Goal: Task Accomplishment & Management: Complete application form

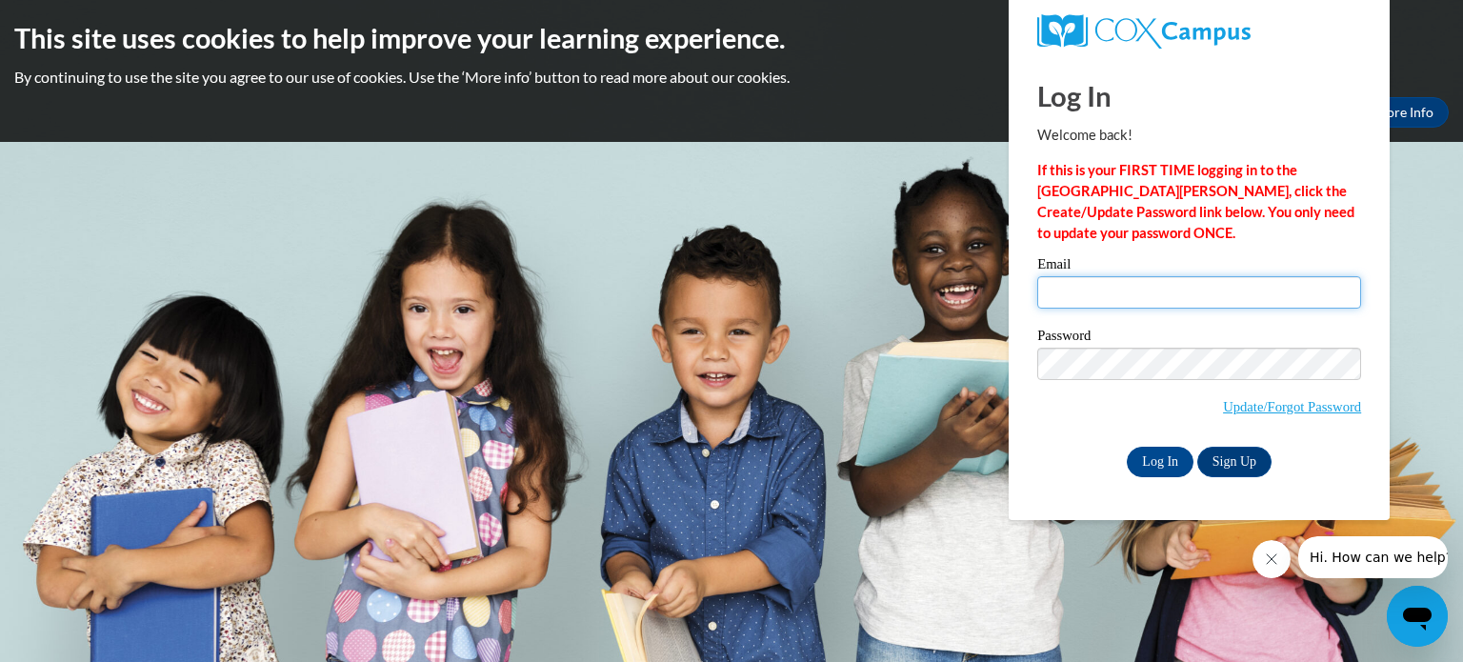
click at [1136, 292] on input "Email" at bounding box center [1199, 292] width 324 height 32
type input "[EMAIL_ADDRESS][DOMAIN_NAME]"
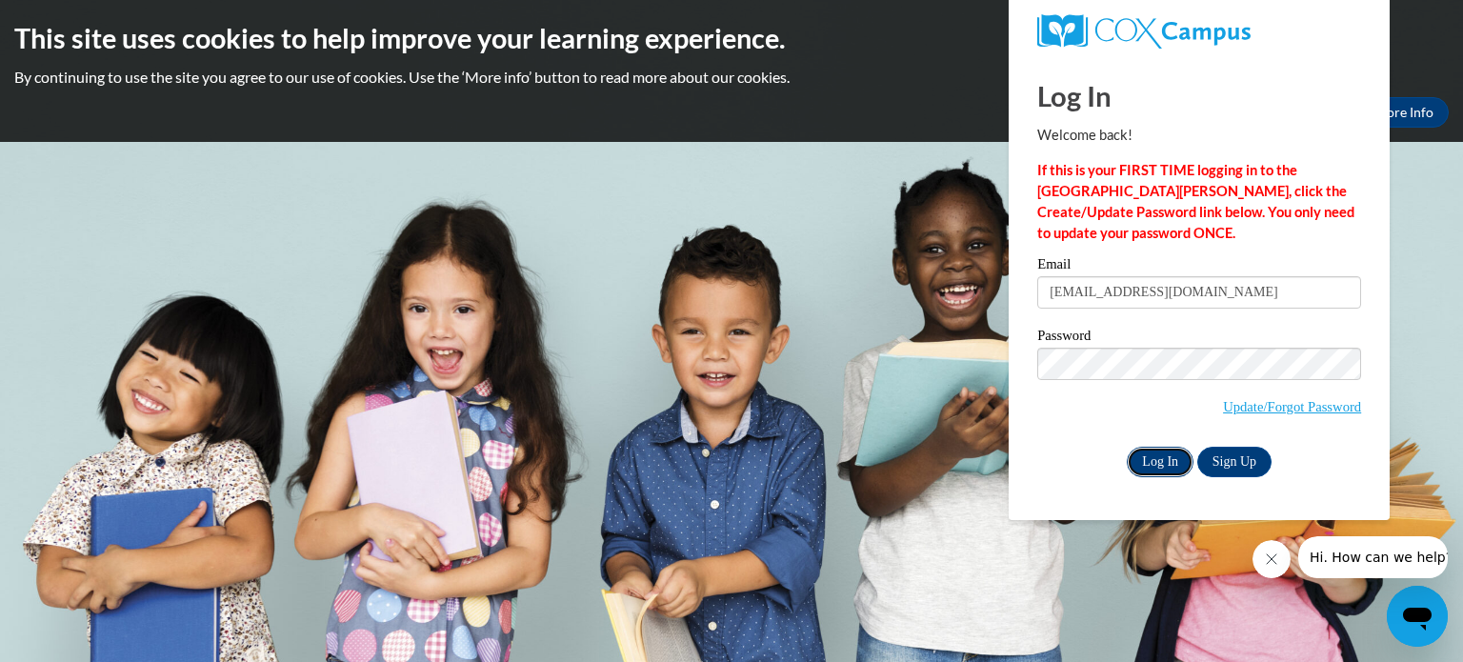
click at [1163, 458] on input "Log In" at bounding box center [1160, 462] width 67 height 30
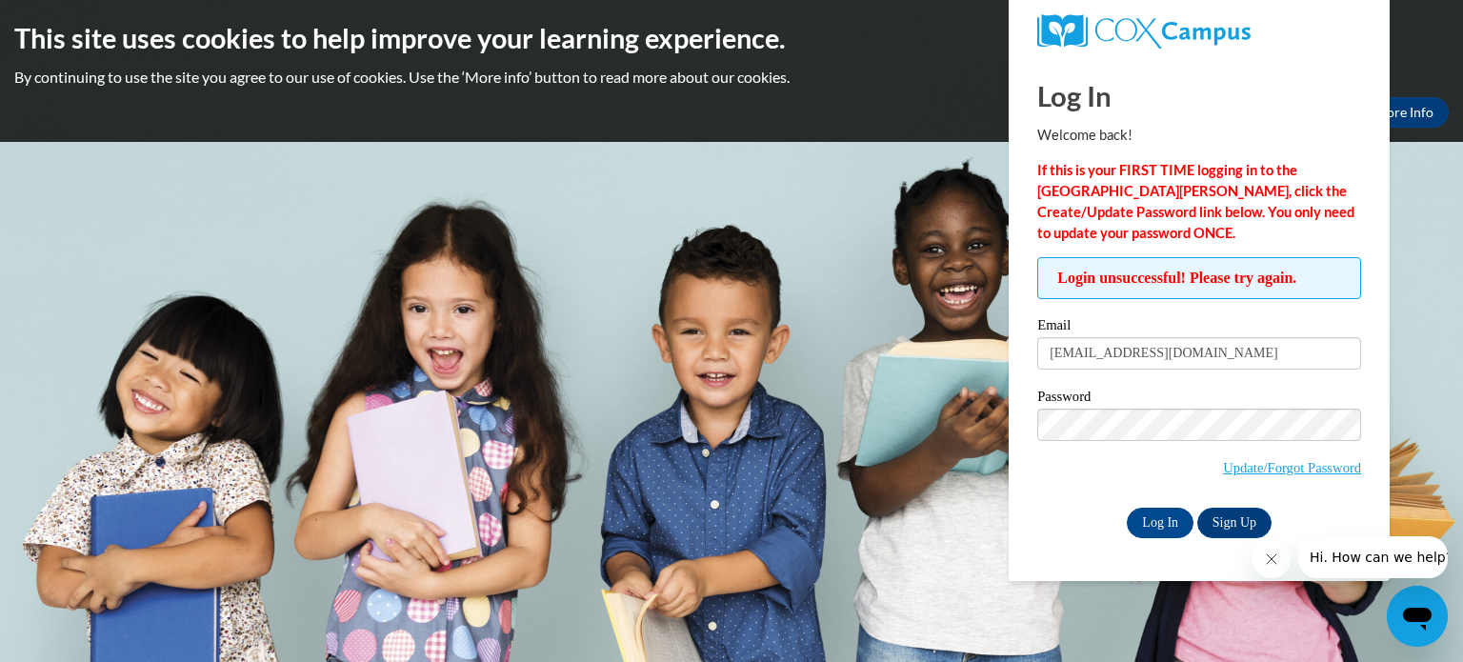
click at [844, 93] on div "This site uses cookies to help improve your learning experience. By continuing …" at bounding box center [731, 71] width 1463 height 142
click at [1269, 565] on icon "Close message from company" at bounding box center [1271, 559] width 15 height 15
click at [901, 321] on body "This site uses cookies to help improve your learning experience. By continuing …" at bounding box center [731, 331] width 1463 height 662
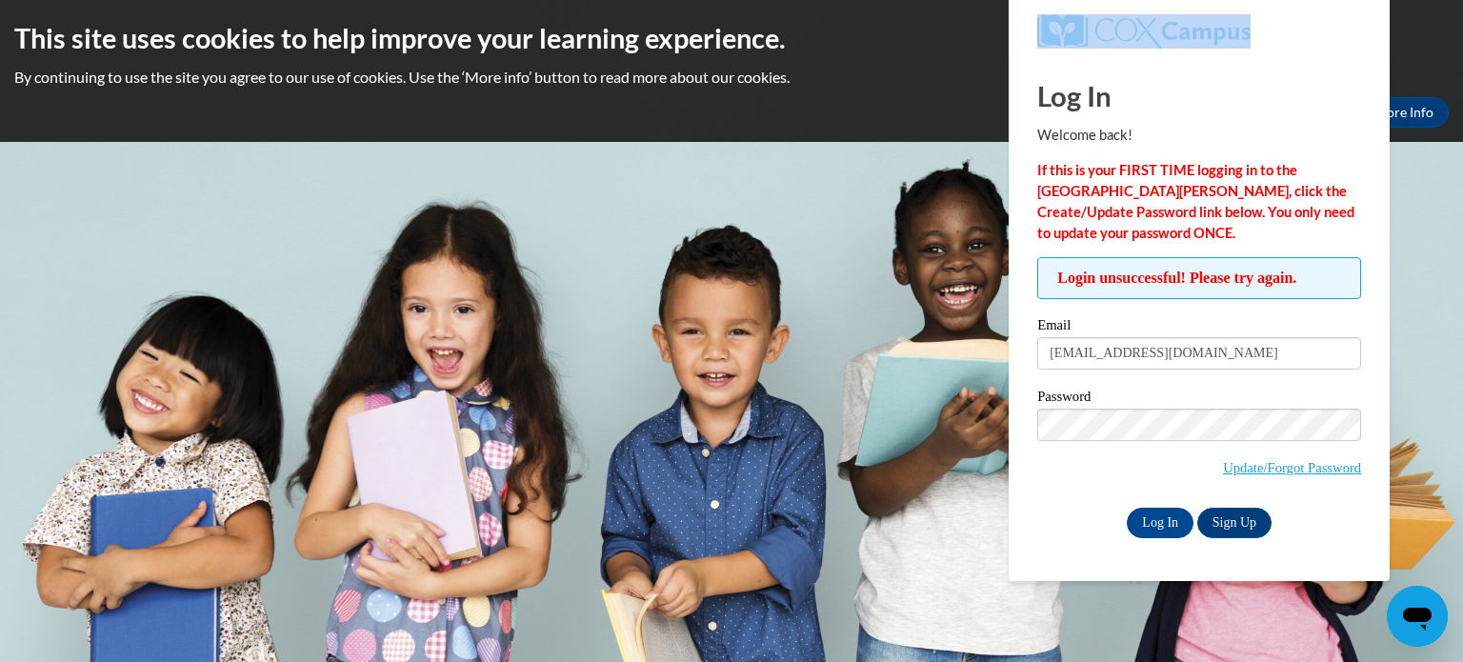
click at [901, 321] on body "This site uses cookies to help improve your learning experience. By continuing …" at bounding box center [731, 331] width 1463 height 662
click at [571, 119] on div "Okay More Info" at bounding box center [731, 112] width 1435 height 30
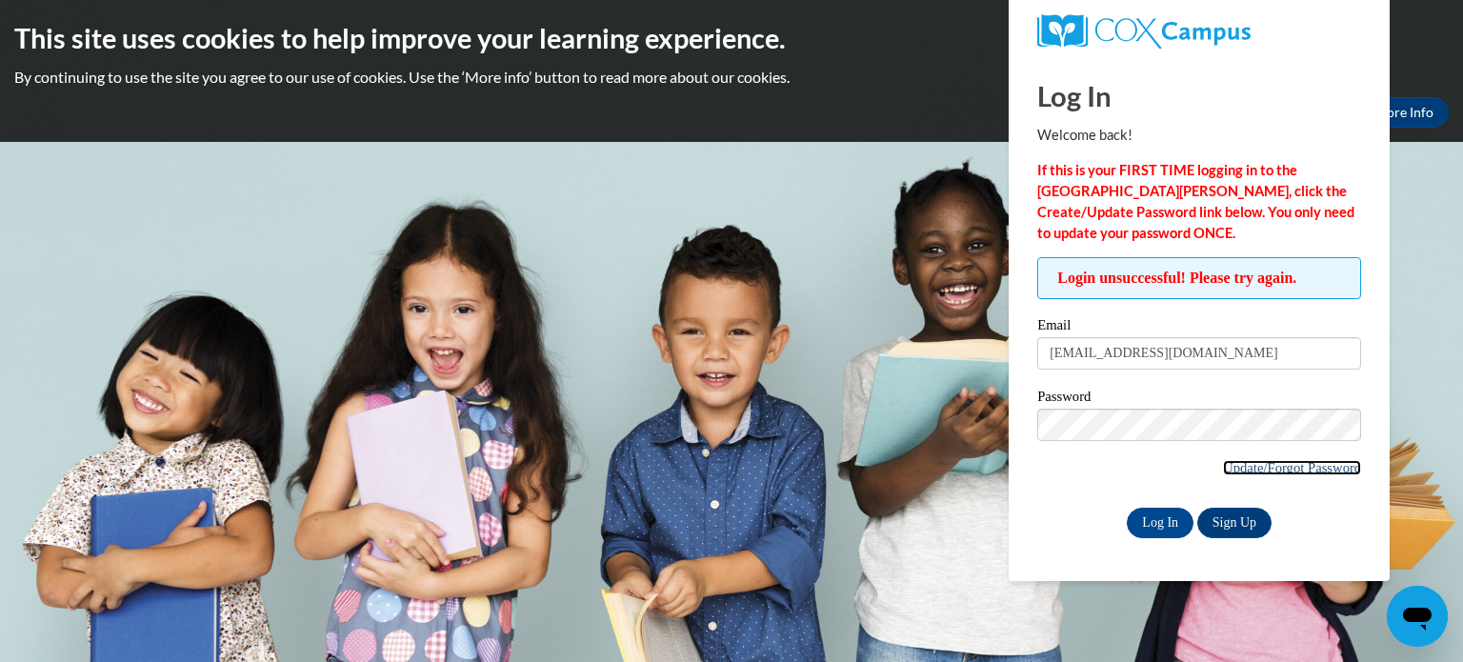
click at [1340, 460] on link "Update/Forgot Password" at bounding box center [1292, 467] width 138 height 15
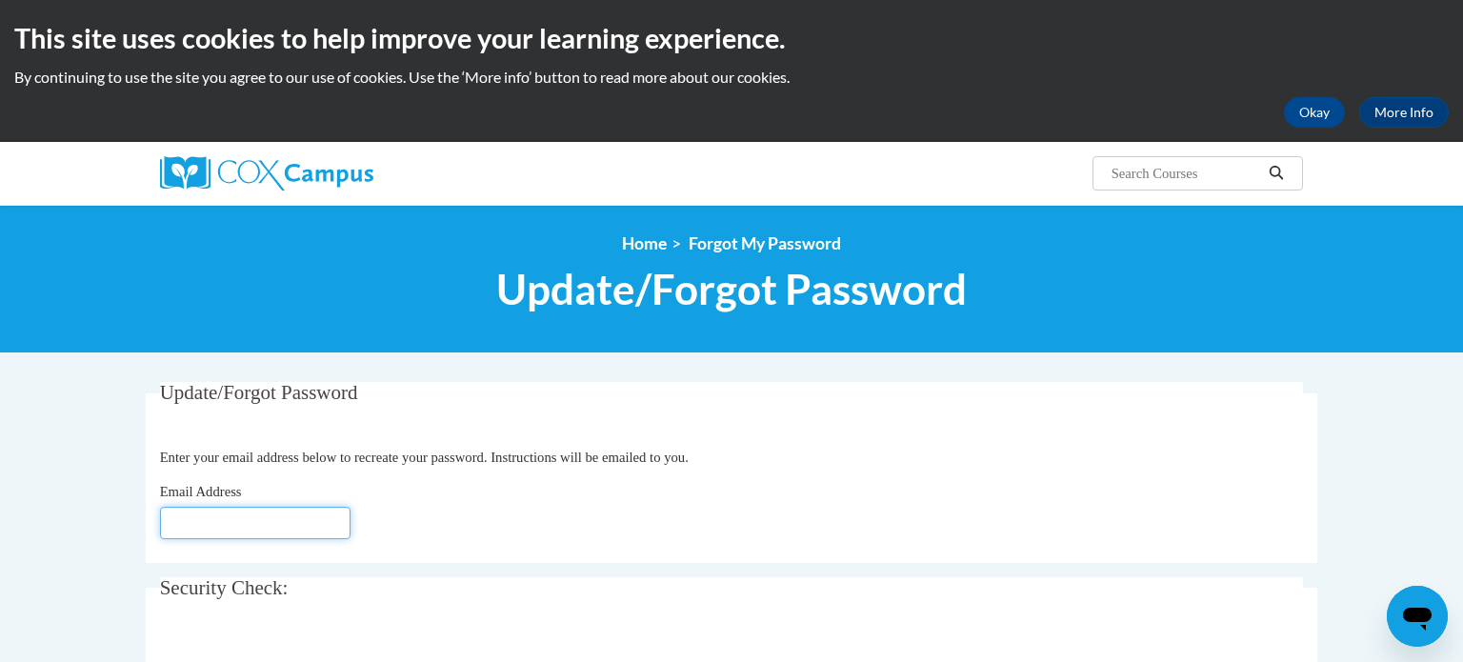
click at [282, 519] on input "Email Address" at bounding box center [255, 523] width 191 height 32
type input "[EMAIL_ADDRESS][DOMAIN_NAME]"
click button "Refresh captcha" at bounding box center [0, 0] width 0 height 0
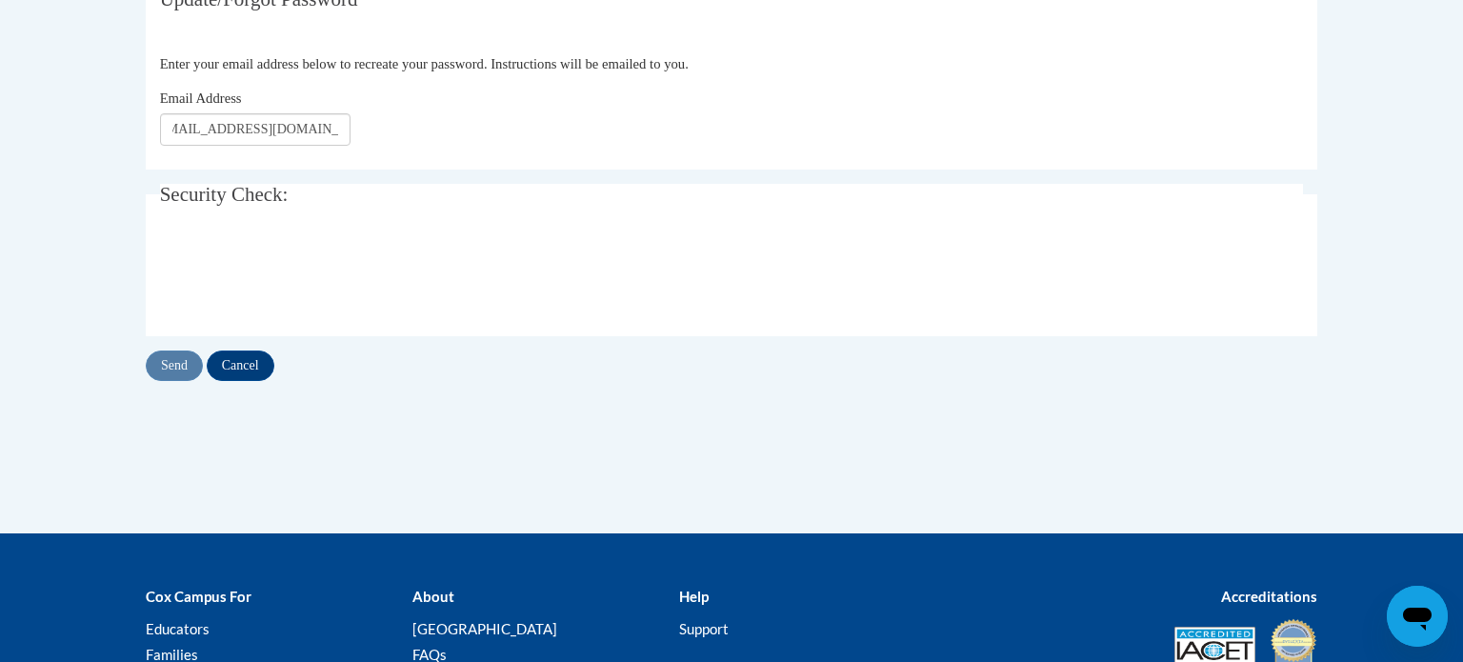
scroll to position [0, 0]
click at [170, 359] on input "Send" at bounding box center [174, 366] width 57 height 30
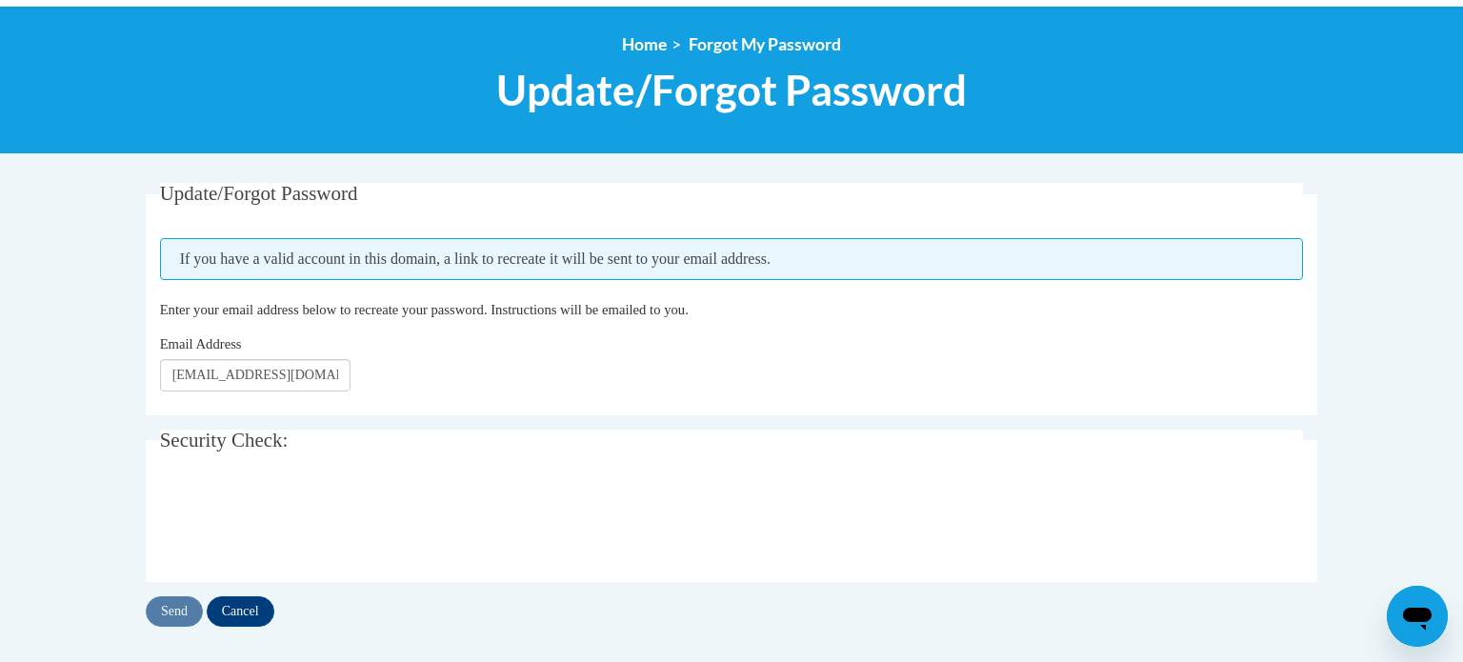
scroll to position [200, 0]
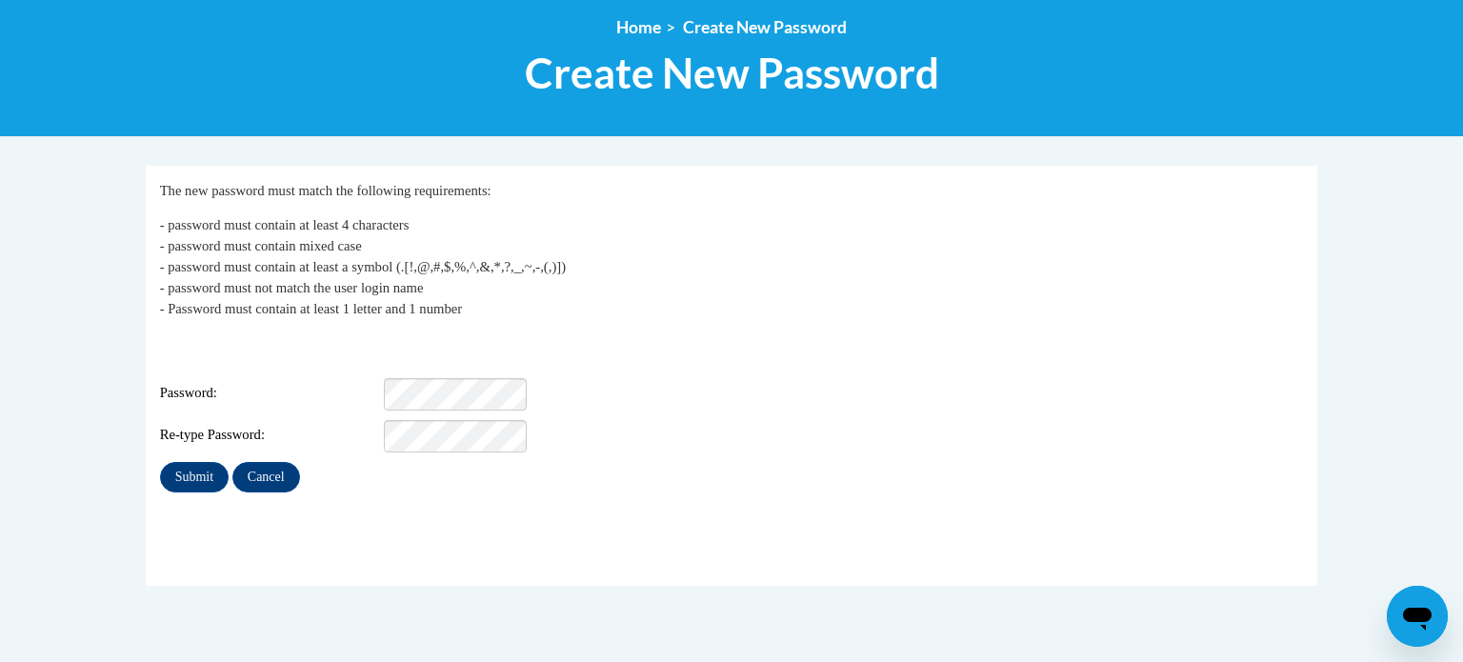
scroll to position [219, 0]
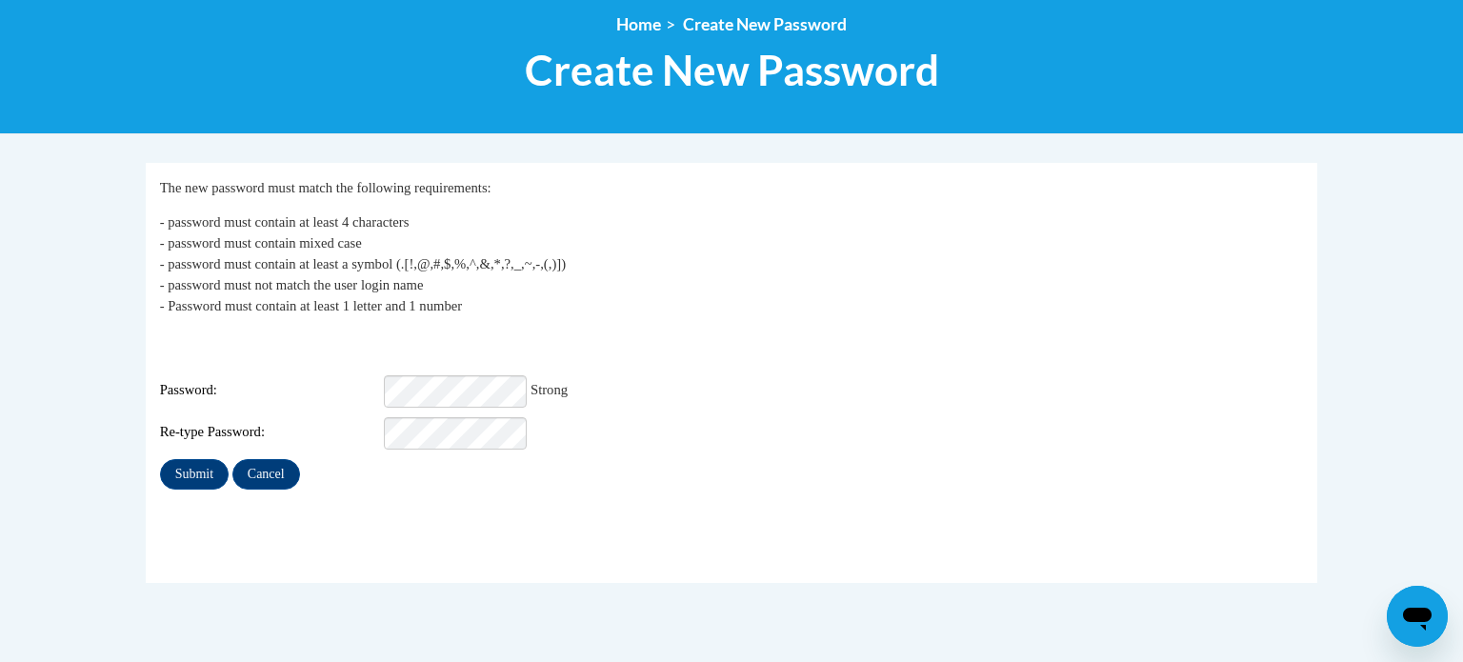
click at [719, 375] on div "Password: Strong" at bounding box center [732, 391] width 1144 height 32
click at [197, 459] on input "Submit" at bounding box center [194, 474] width 69 height 30
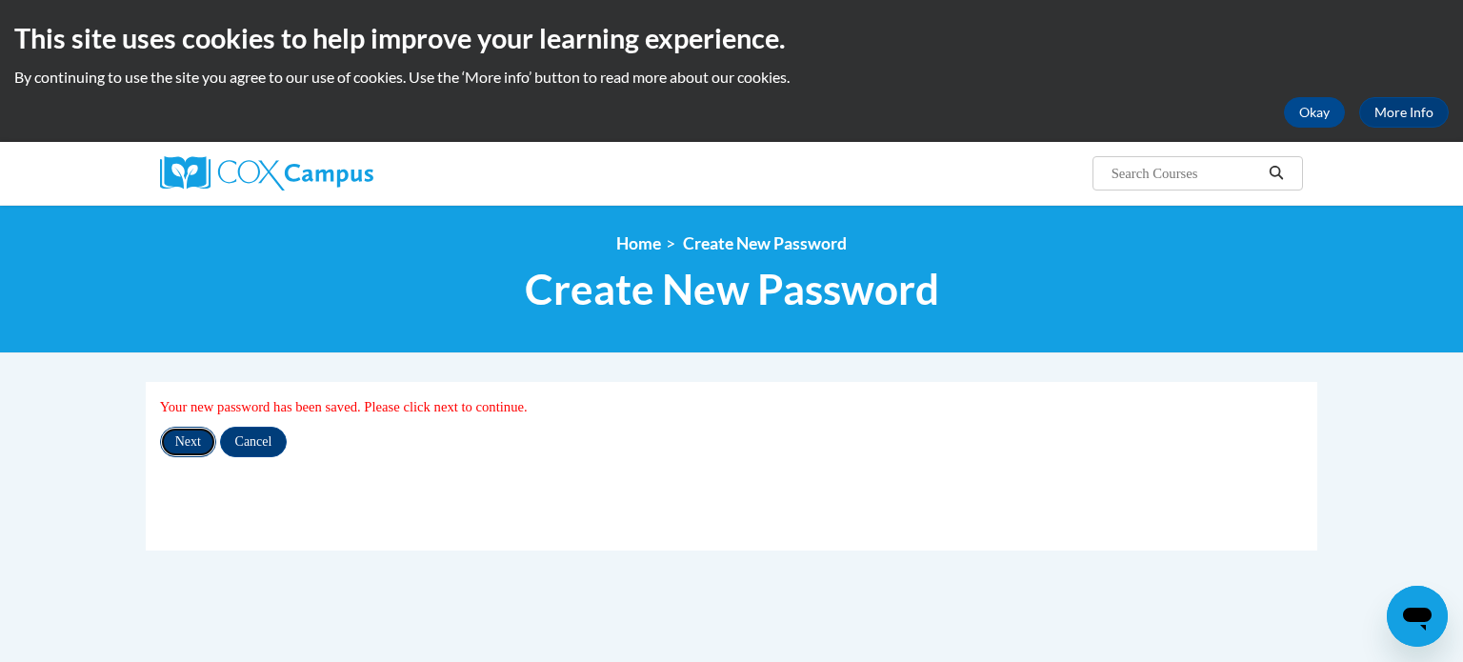
click at [187, 446] on input "Next" at bounding box center [188, 442] width 56 height 30
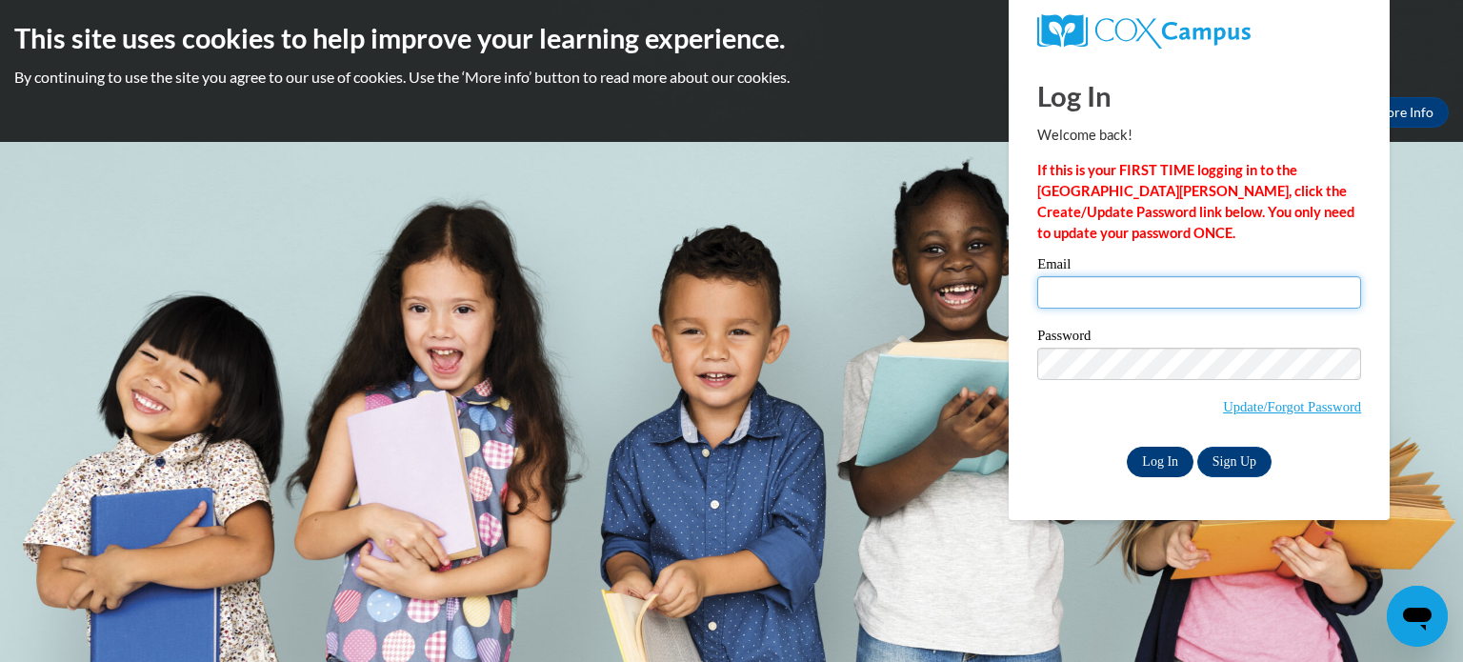
type input "hoefhea@pewaukeeschools.org"
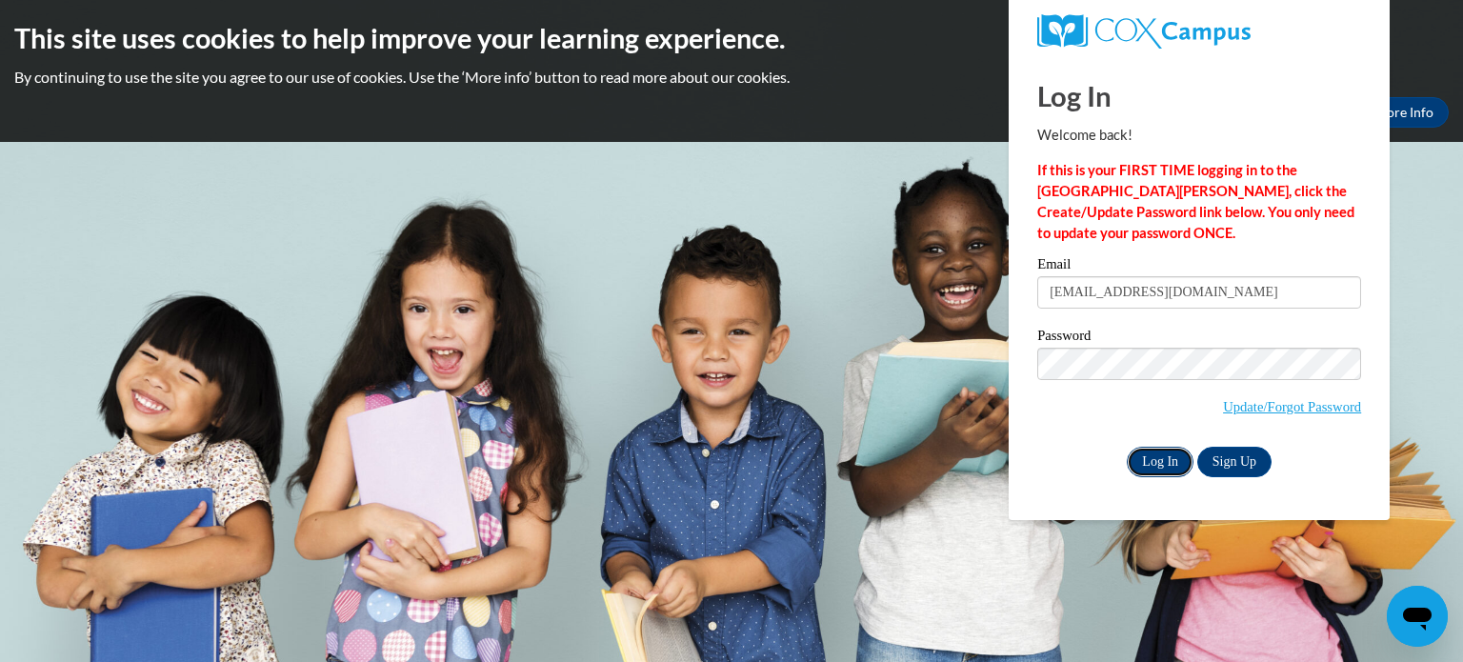
click at [1174, 460] on input "Log In" at bounding box center [1160, 462] width 67 height 30
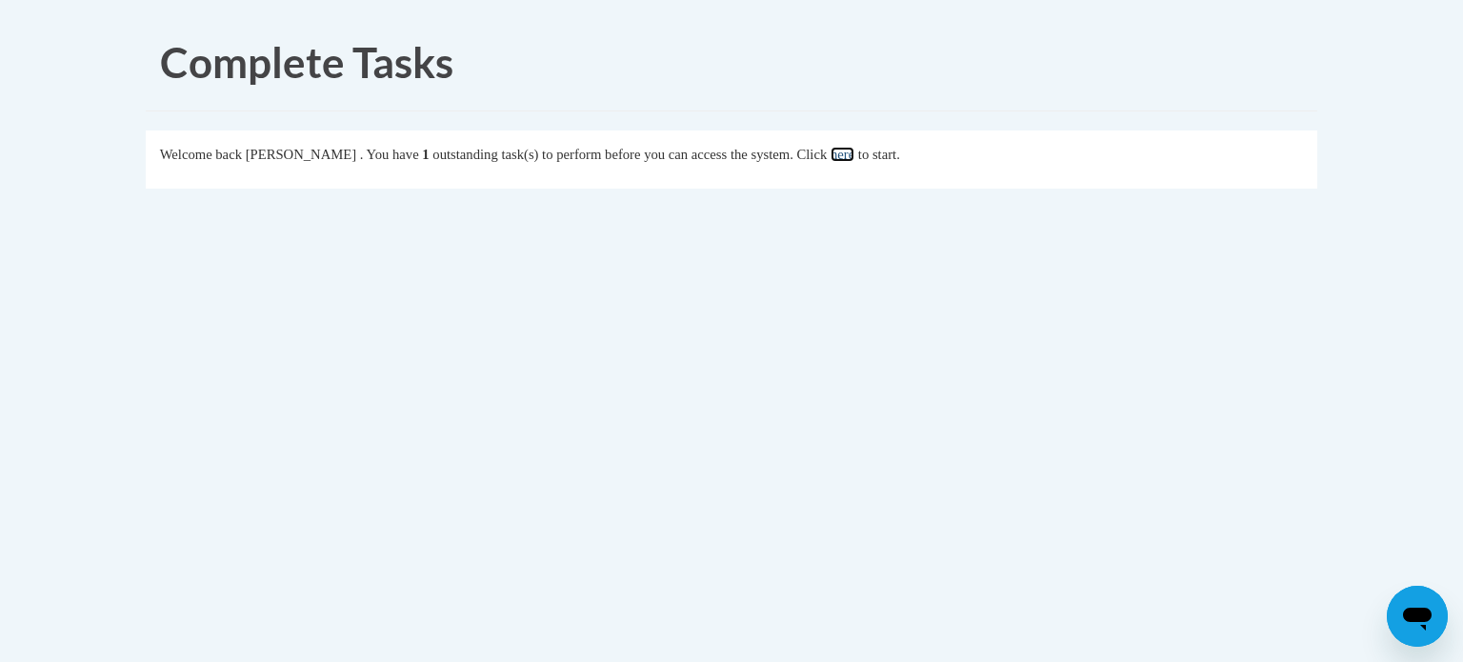
click at [855, 158] on link "here" at bounding box center [843, 154] width 24 height 15
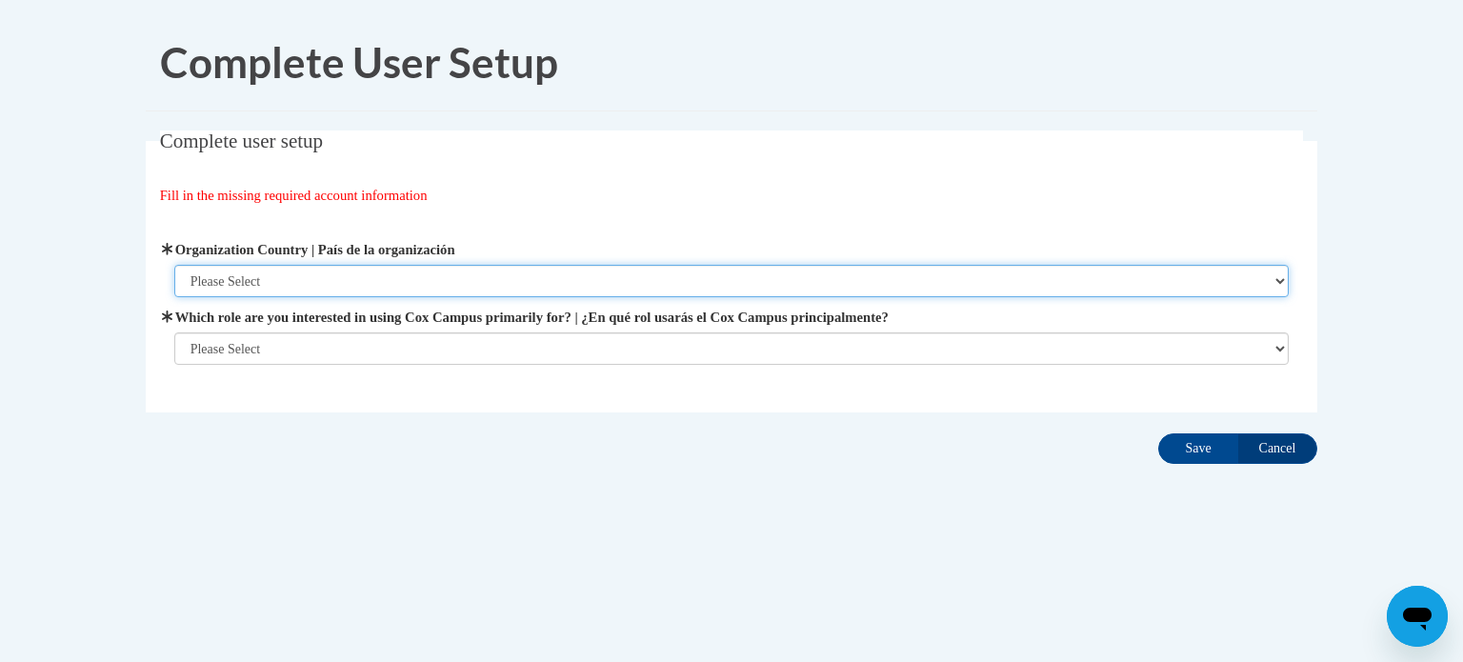
click at [295, 278] on select "Please Select [GEOGRAPHIC_DATA] | [GEOGRAPHIC_DATA] Outside of [GEOGRAPHIC_DATA…" at bounding box center [732, 281] width 1116 height 32
select select "ad49bcad-a171-4b2e-b99c-48b446064914"
click at [174, 265] on select "Please Select United States | Estados Unidos Outside of the United States | Fue…" at bounding box center [732, 281] width 1116 height 32
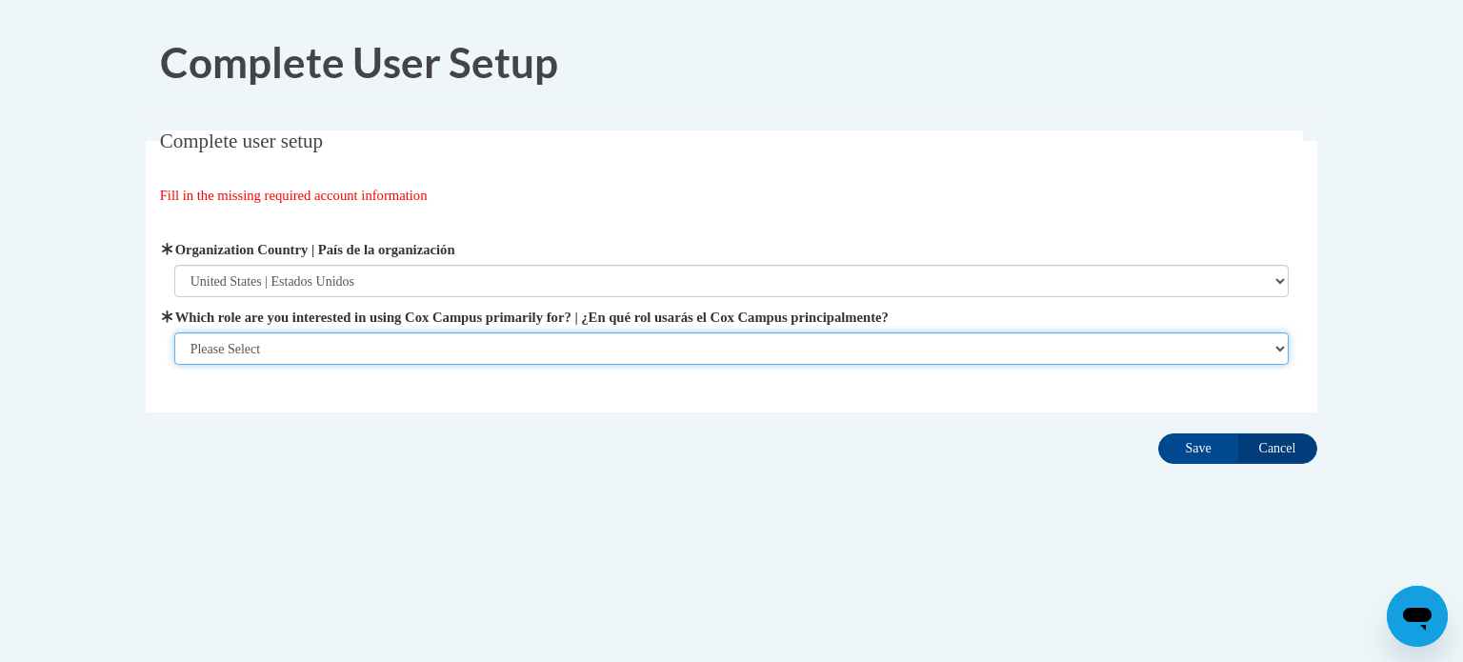
click at [273, 344] on select "Please Select College/University | Colegio/Universidad Community/Nonprofit Part…" at bounding box center [732, 348] width 1116 height 32
select select "fbf2d438-af2f-41f8-98f1-81c410e29de3"
click at [174, 365] on select "Please Select College/University | Colegio/Universidad Community/Nonprofit Part…" at bounding box center [732, 348] width 1116 height 32
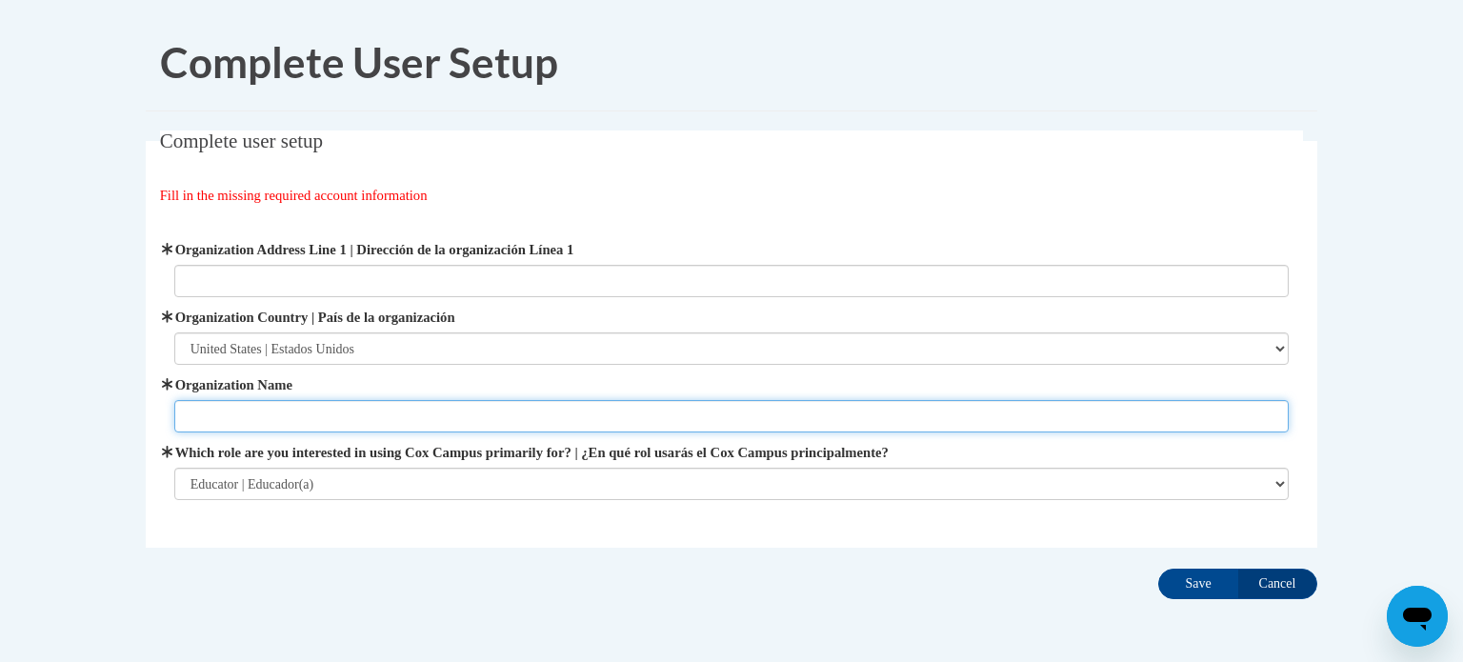
click at [260, 416] on input "Organization Name" at bounding box center [732, 416] width 1116 height 32
type input "Pewaukee Lake School District"
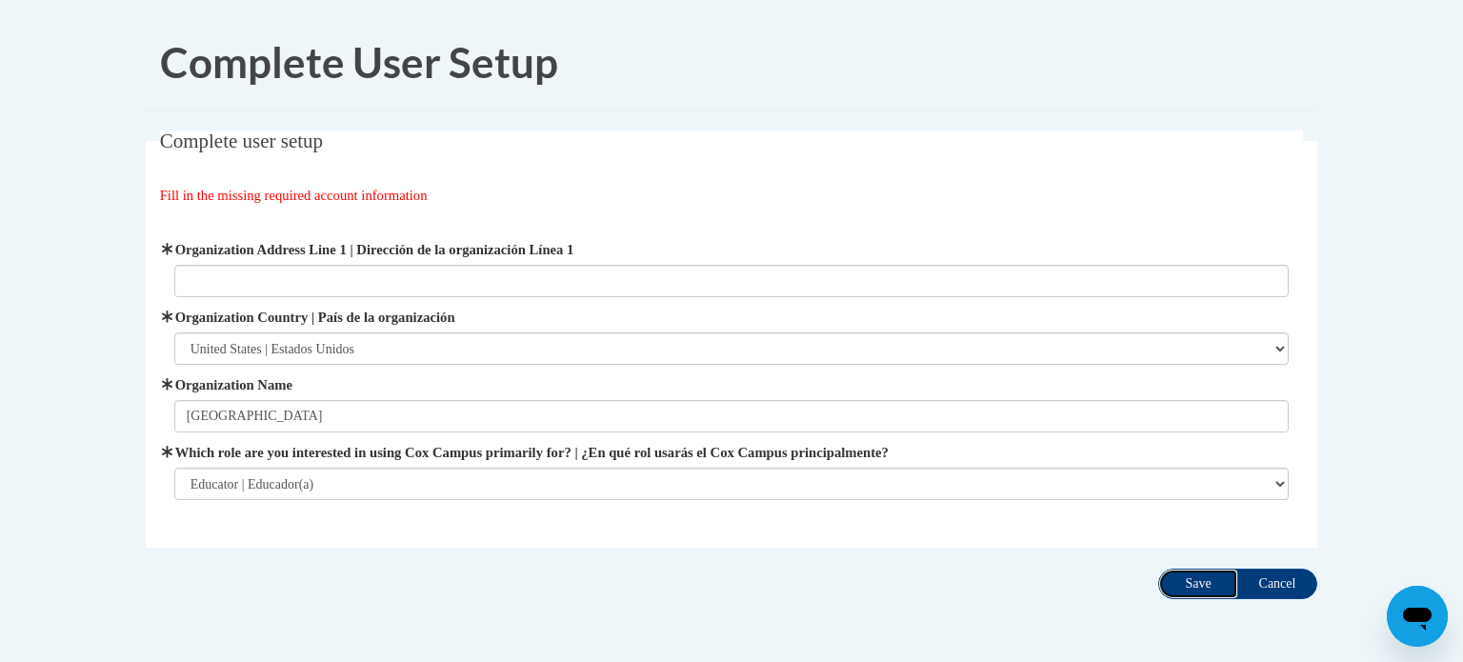
click at [1209, 575] on input "Save" at bounding box center [1198, 584] width 80 height 30
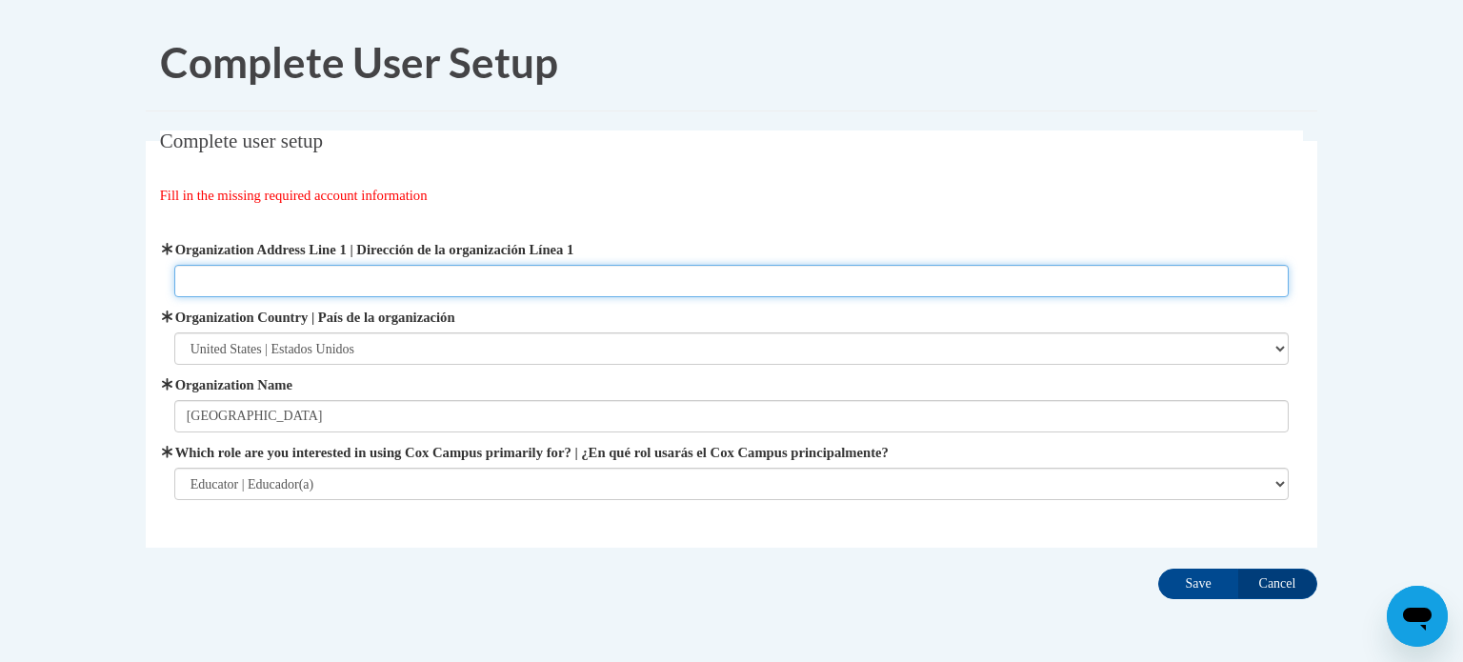
click at [273, 278] on input "Organization Address Line 1 | Dirección de la organización Línea 1" at bounding box center [732, 281] width 1116 height 32
type input "404 Lake Street Pewaukee WI 53072"
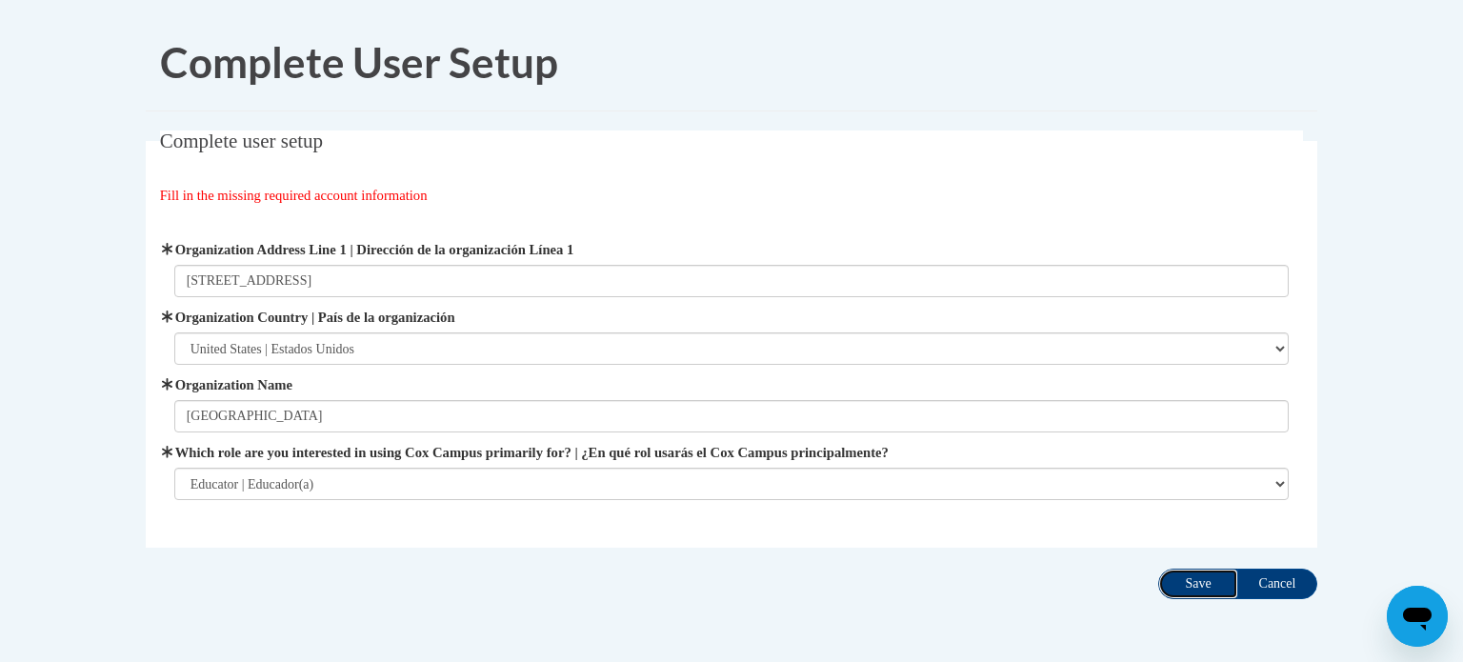
click at [1205, 585] on input "Save" at bounding box center [1198, 584] width 80 height 30
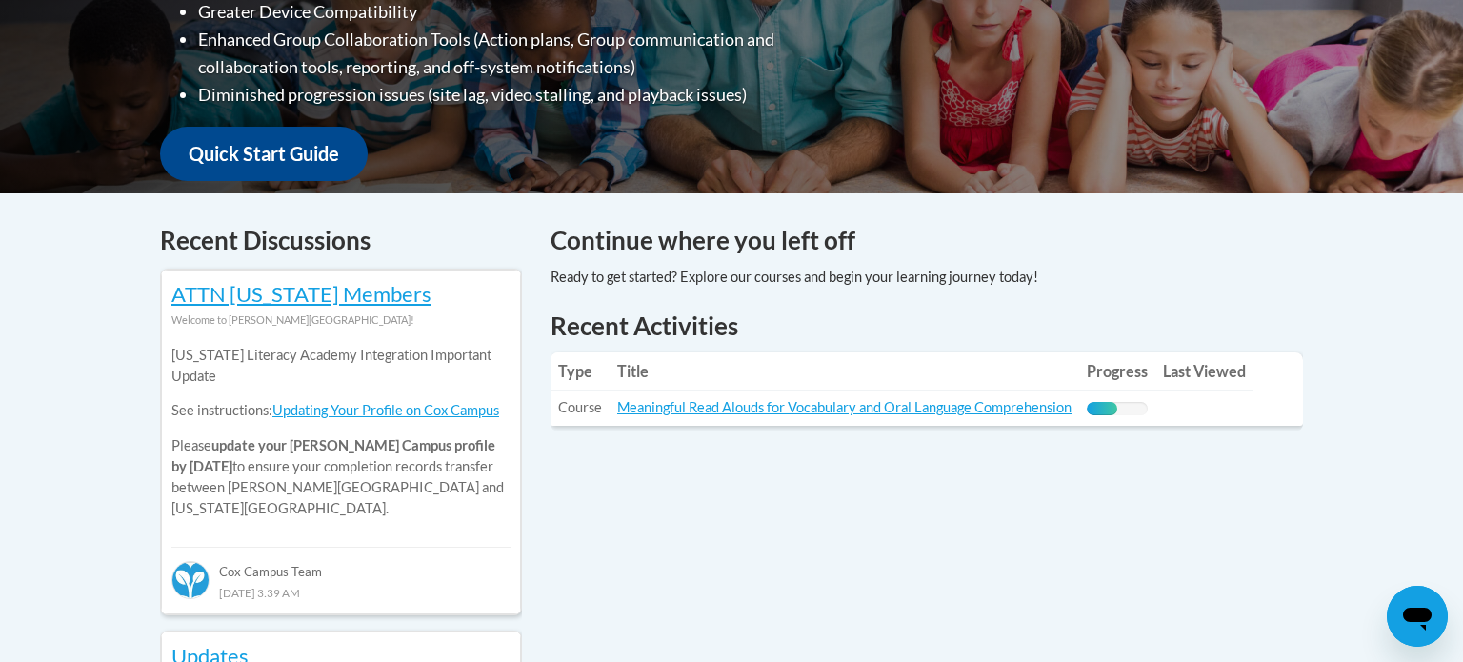
scroll to position [601, 0]
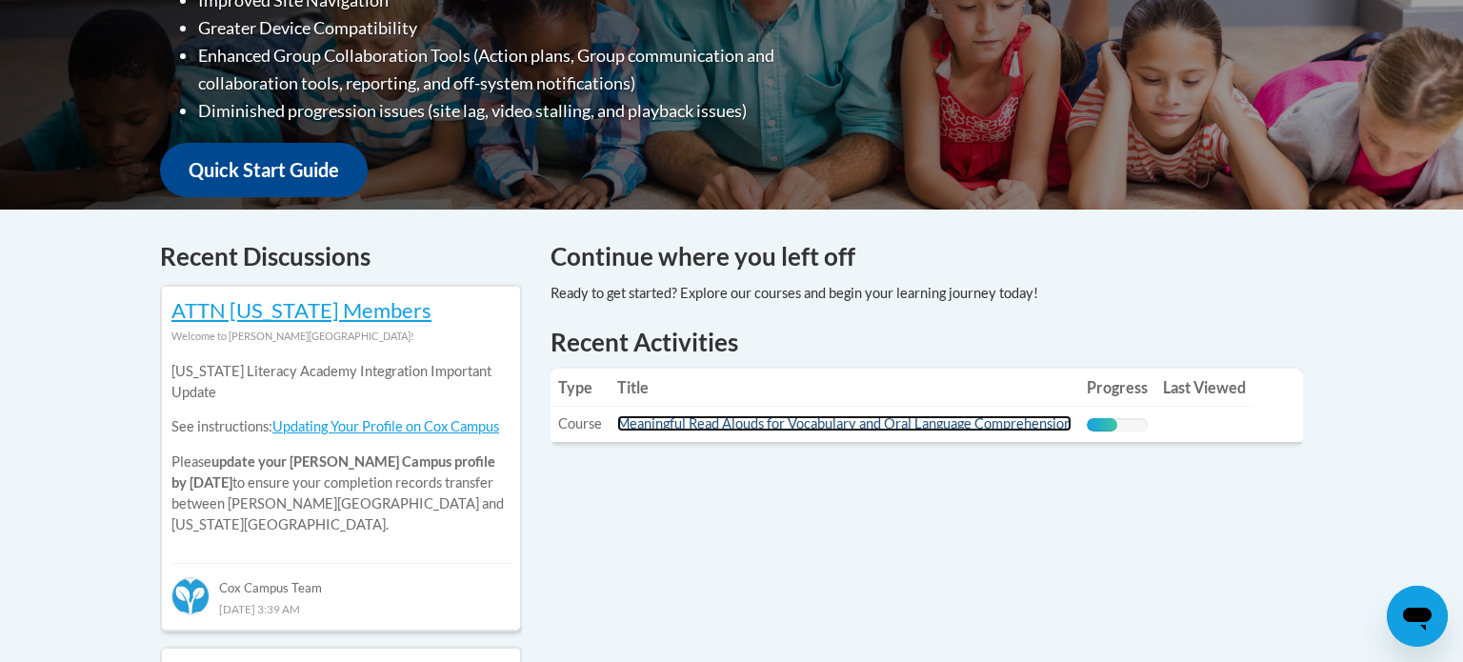
click at [807, 421] on link "Meaningful Read Alouds for Vocabulary and Oral Language Comprehension" at bounding box center [844, 423] width 454 height 16
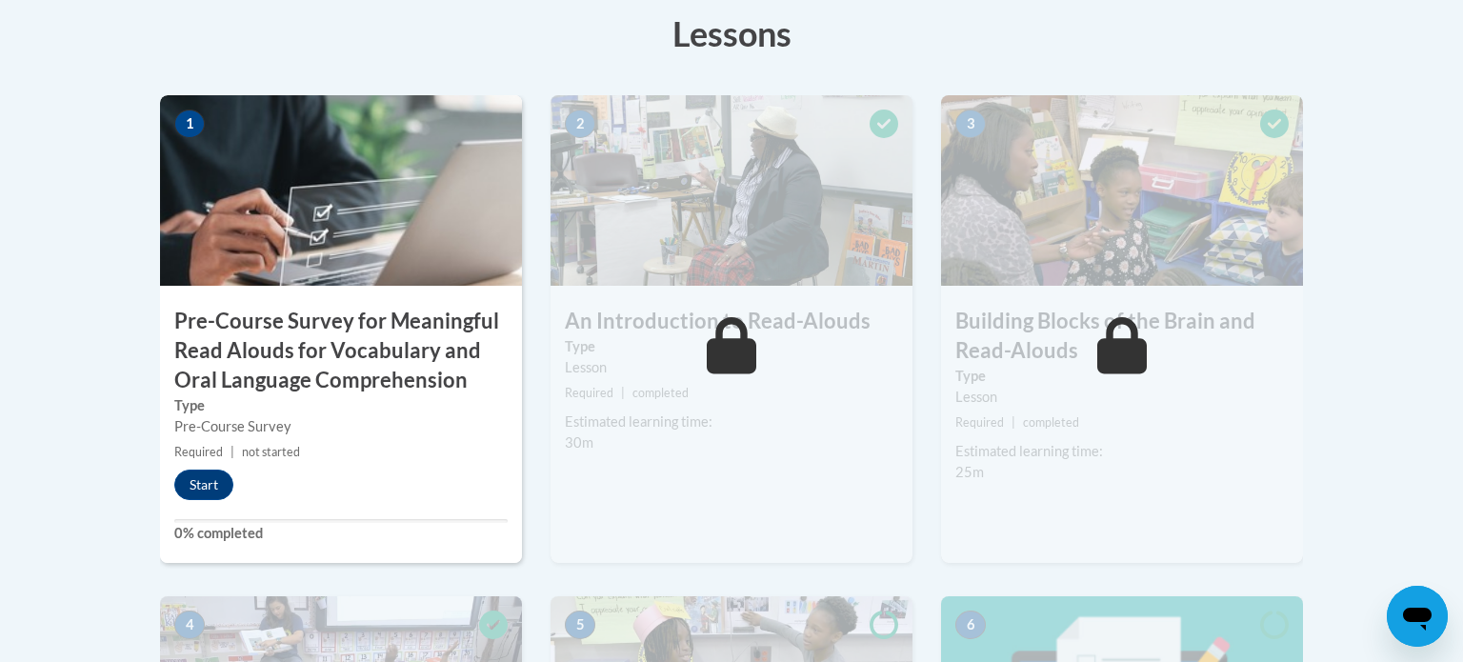
scroll to position [590, 0]
click at [218, 476] on button "Start" at bounding box center [203, 484] width 59 height 30
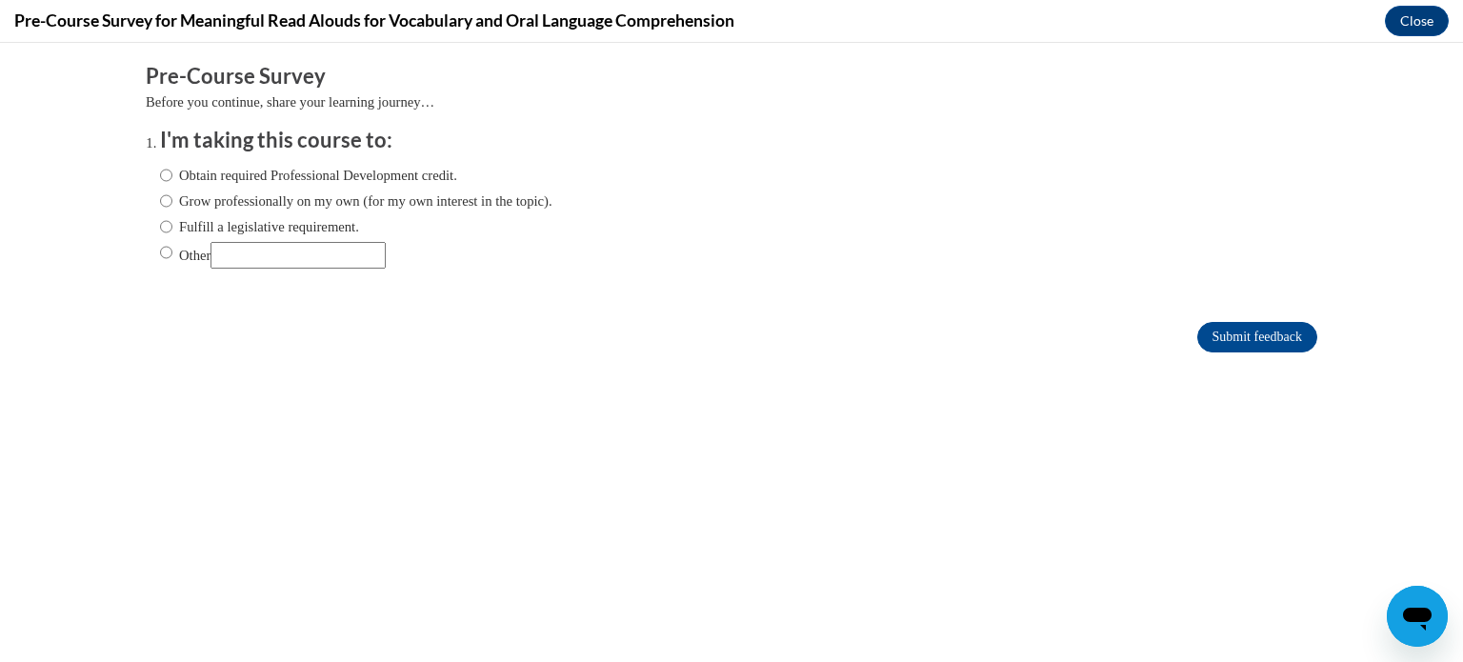
scroll to position [0, 0]
click at [159, 217] on ol "I'm taking this course to: Obtain required Professional Development credit. Gro…" at bounding box center [732, 212] width 1172 height 172
click at [165, 224] on input "Fulfill a legislative requirement." at bounding box center [166, 226] width 12 height 21
radio input "true"
click at [1243, 340] on input "Submit feedback" at bounding box center [1257, 337] width 120 height 30
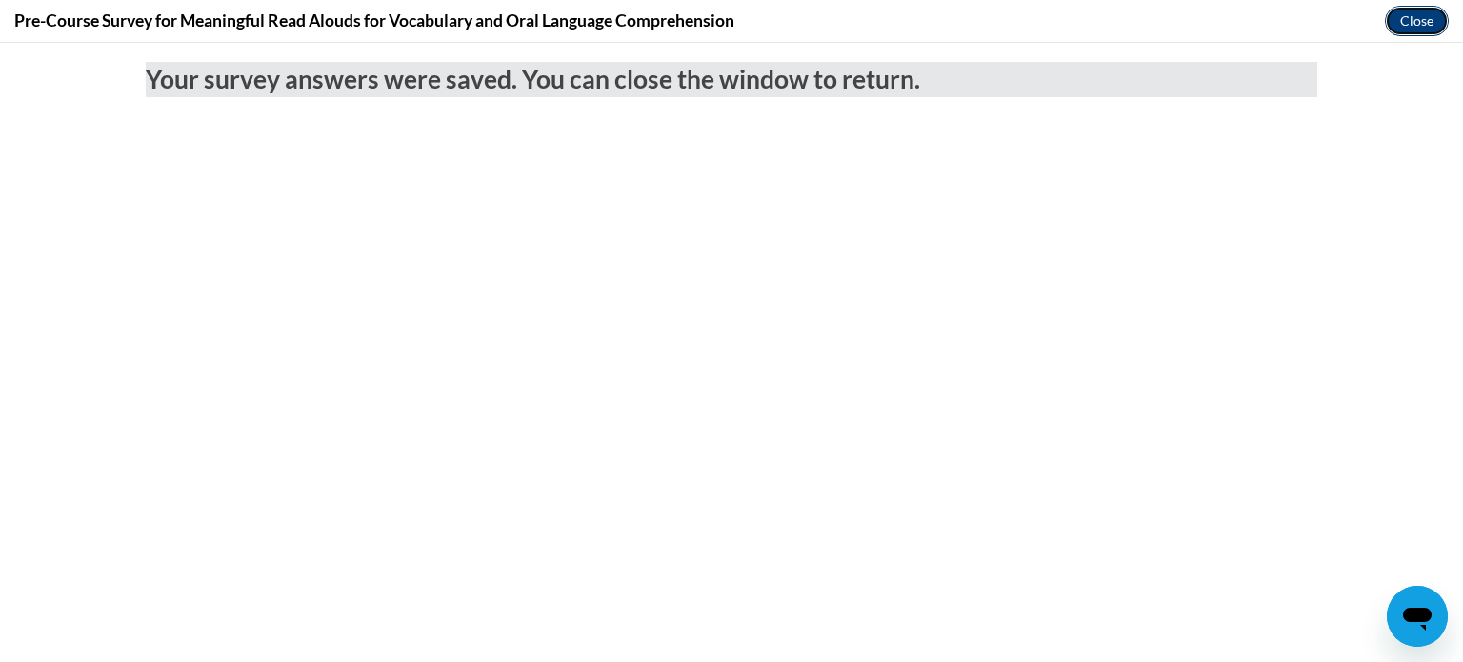
click at [1436, 25] on button "Close" at bounding box center [1417, 21] width 64 height 30
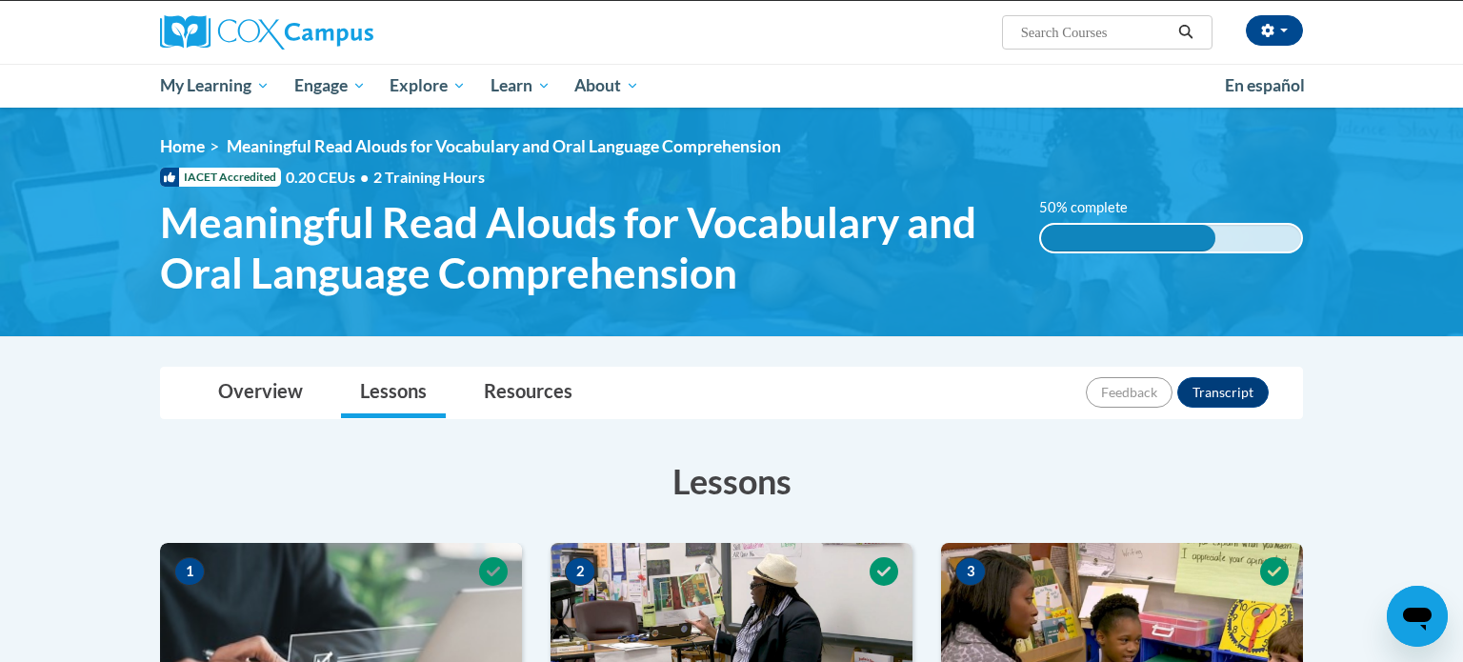
scroll to position [141, 0]
click at [97, 42] on div "[PERSON_NAME] ([GEOGRAPHIC_DATA]/[GEOGRAPHIC_DATA] UTC-05:00) My Profile Inbox …" at bounding box center [731, 54] width 1463 height 107
